Goal: Transaction & Acquisition: Purchase product/service

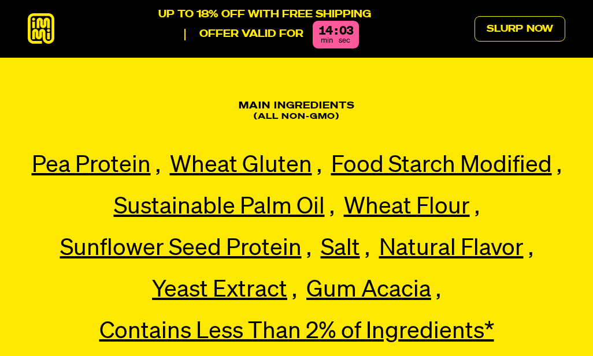
scroll to position [2405, 0]
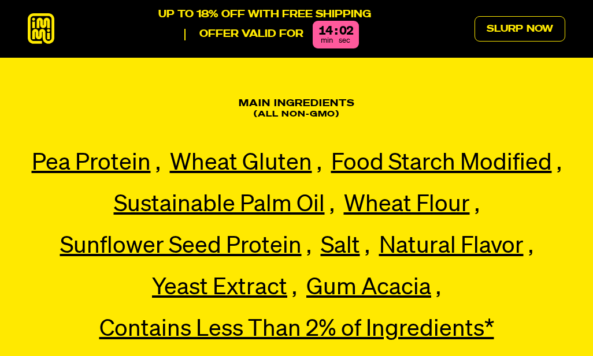
click at [498, 22] on link "Slurp Now" at bounding box center [519, 28] width 91 height 25
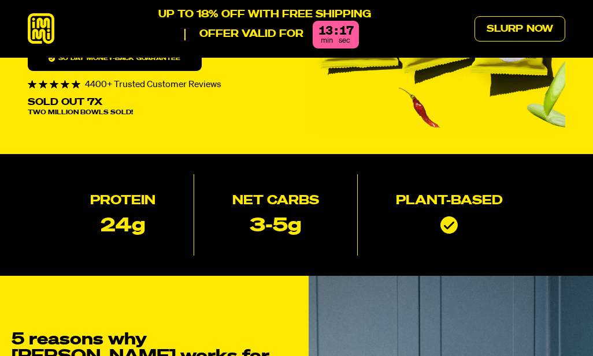
scroll to position [0, 0]
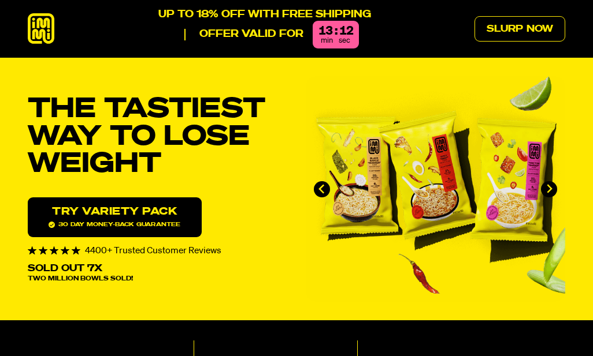
click at [105, 208] on link "Try variety Pack 30 day money-back guarantee" at bounding box center [115, 218] width 174 height 40
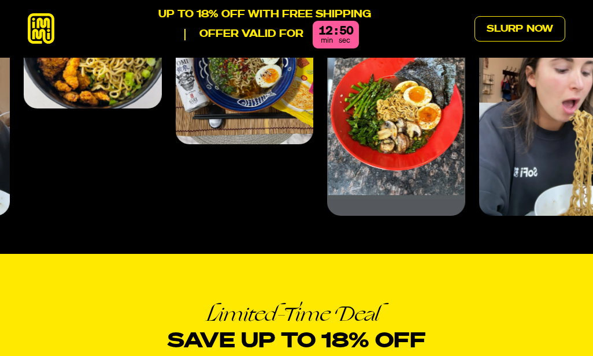
scroll to position [4294, 0]
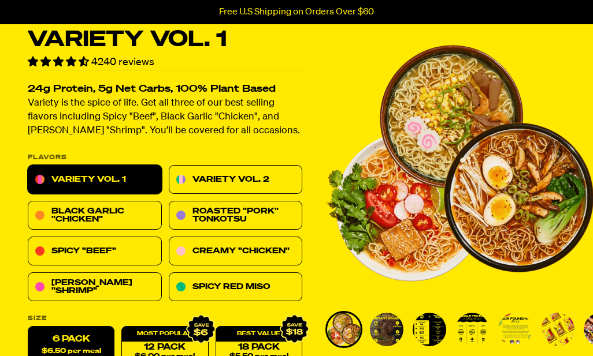
scroll to position [50, 0]
click at [195, 174] on link "Variety Vol. 2" at bounding box center [236, 180] width 134 height 29
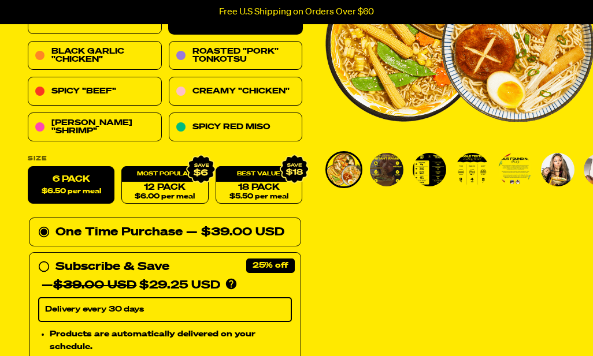
scroll to position [231, 0]
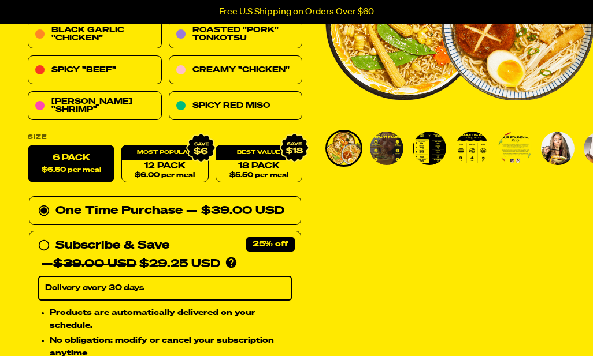
click at [240, 162] on link "18 Pack $5.50 per meal" at bounding box center [258, 165] width 87 height 38
radio input "false"
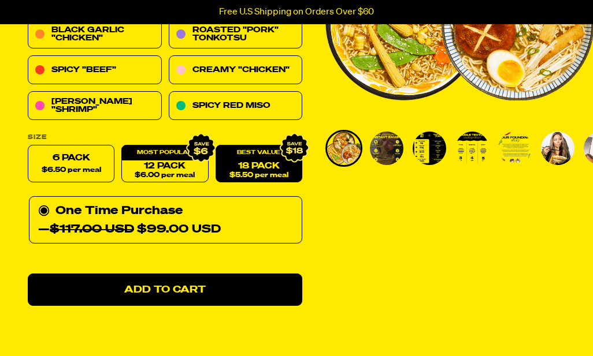
click at [159, 160] on link "12 Pack $6.00 per meal" at bounding box center [164, 165] width 87 height 38
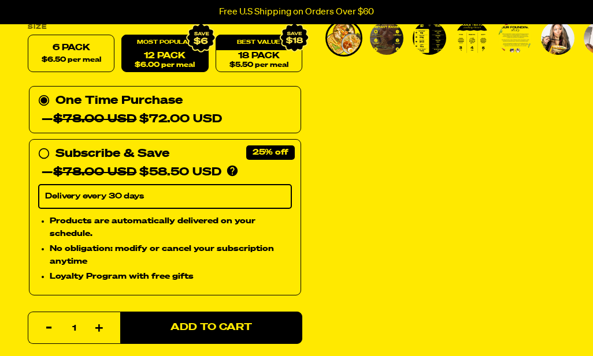
click at [66, 195] on select "Delivery every 30 days" at bounding box center [165, 197] width 254 height 24
radio input "true"
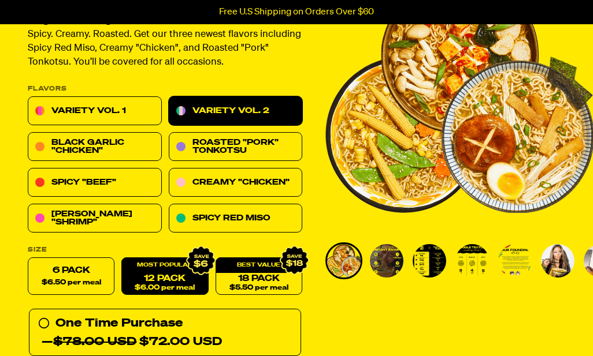
scroll to position [118, 0]
